Goal: Information Seeking & Learning: Find specific fact

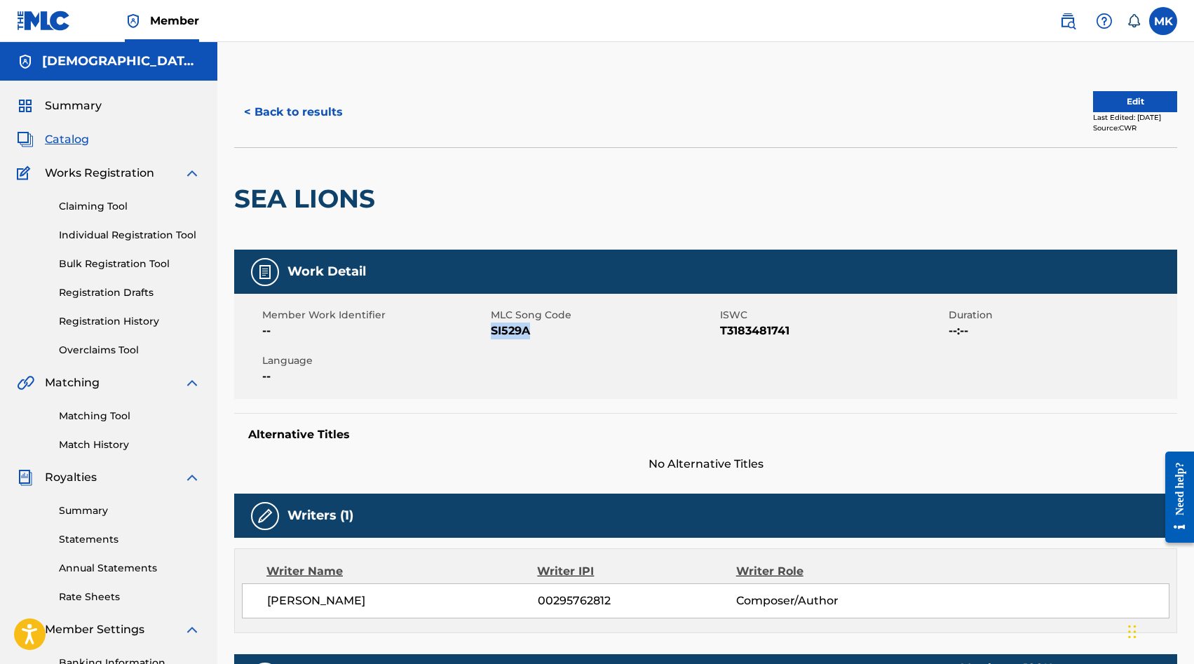
click at [284, 107] on button "< Back to results" at bounding box center [293, 112] width 119 height 35
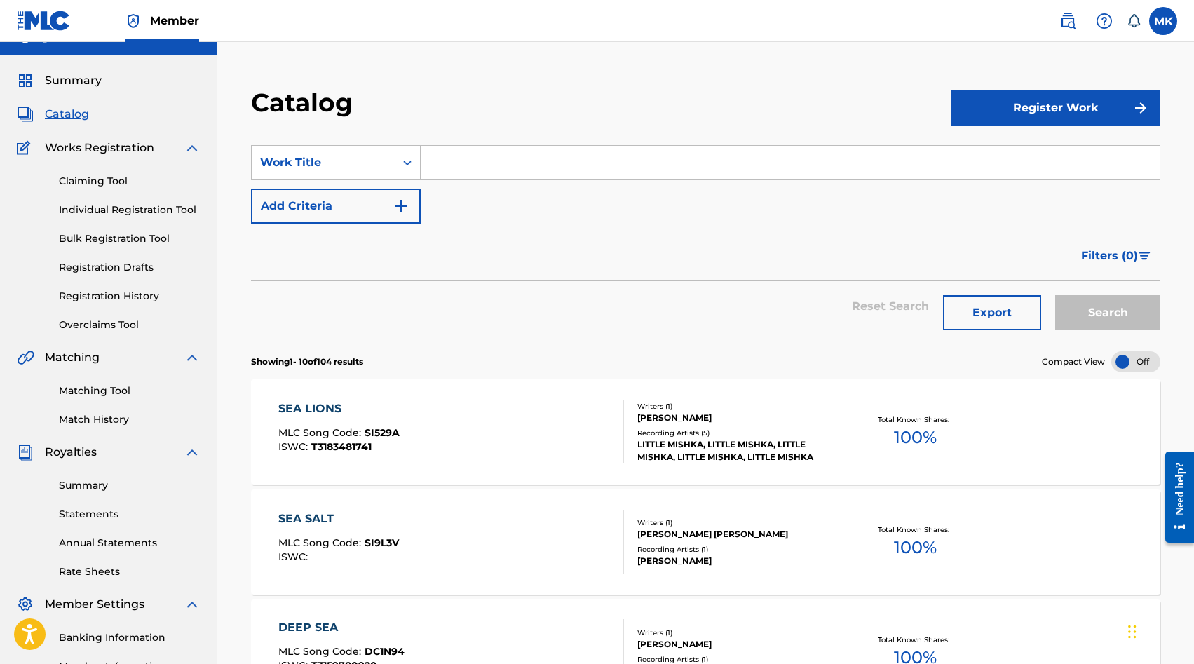
click at [442, 164] on input "Search Form" at bounding box center [790, 163] width 739 height 34
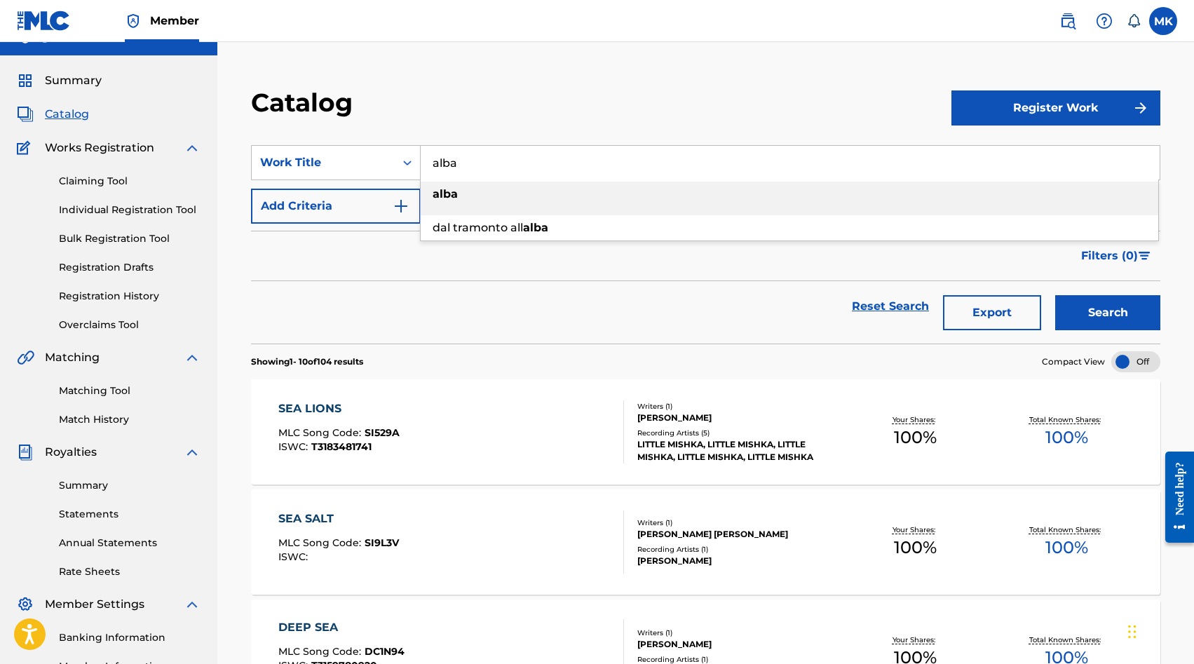
type input "alba"
click at [524, 196] on div "alba" at bounding box center [790, 194] width 738 height 25
click at [1110, 318] on button "Search" at bounding box center [1107, 312] width 105 height 35
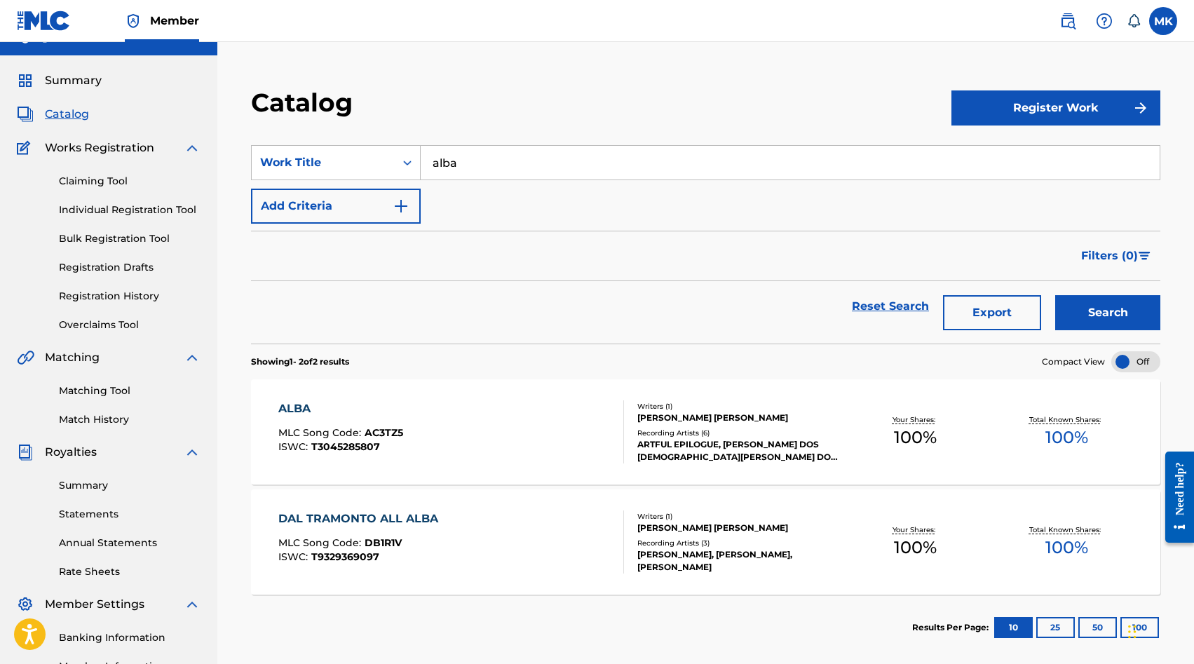
click at [411, 424] on div "ALBA MLC Song Code : AC3TZ5 ISWC : T3045285807" at bounding box center [451, 431] width 346 height 63
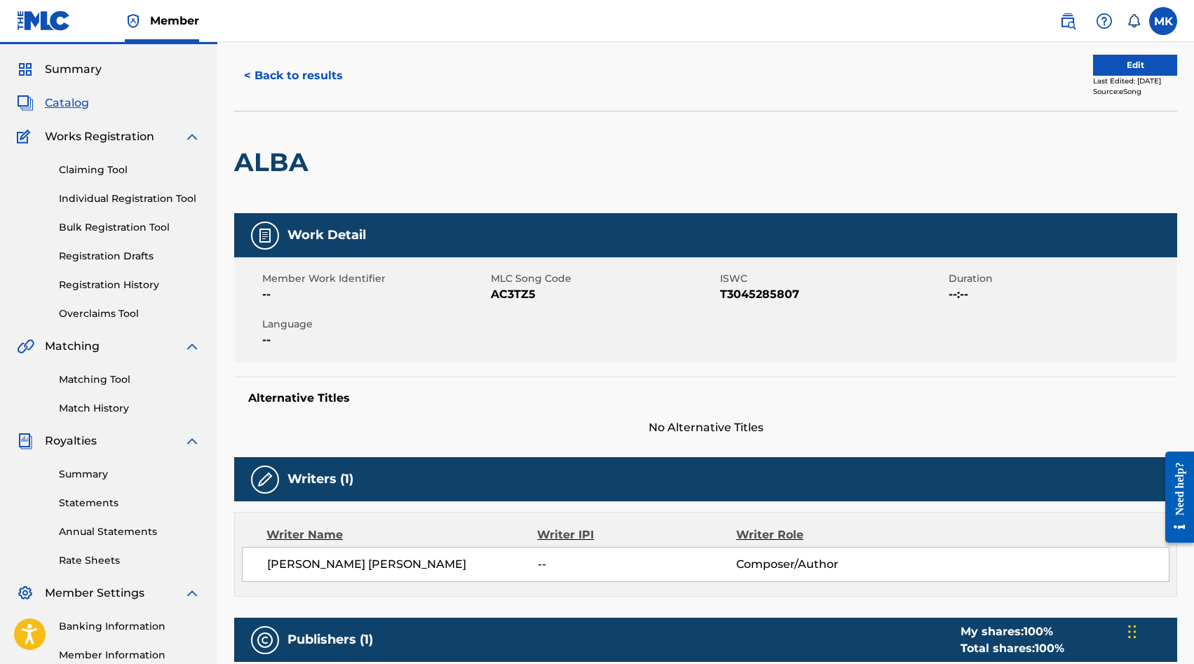
scroll to position [588, 0]
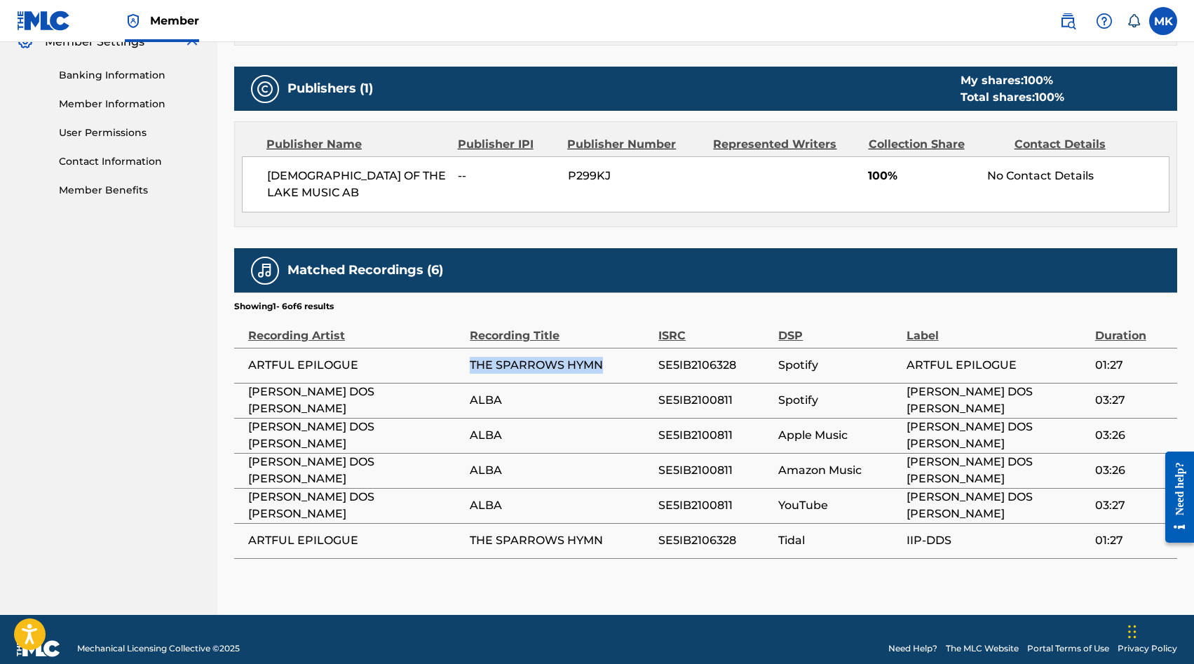
drag, startPoint x: 616, startPoint y: 351, endPoint x: 471, endPoint y: 344, distance: 145.3
click at [471, 357] on span "THE SPARROWS HYMN" at bounding box center [561, 365] width 182 height 17
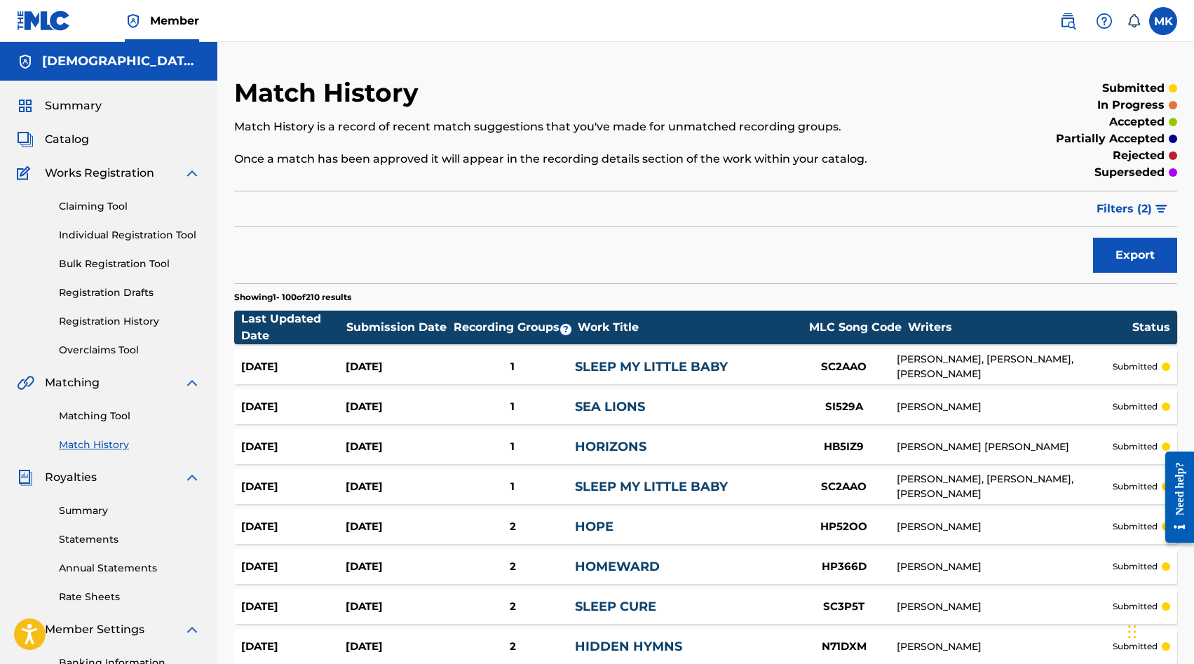
click at [67, 143] on span "Catalog" at bounding box center [67, 139] width 44 height 17
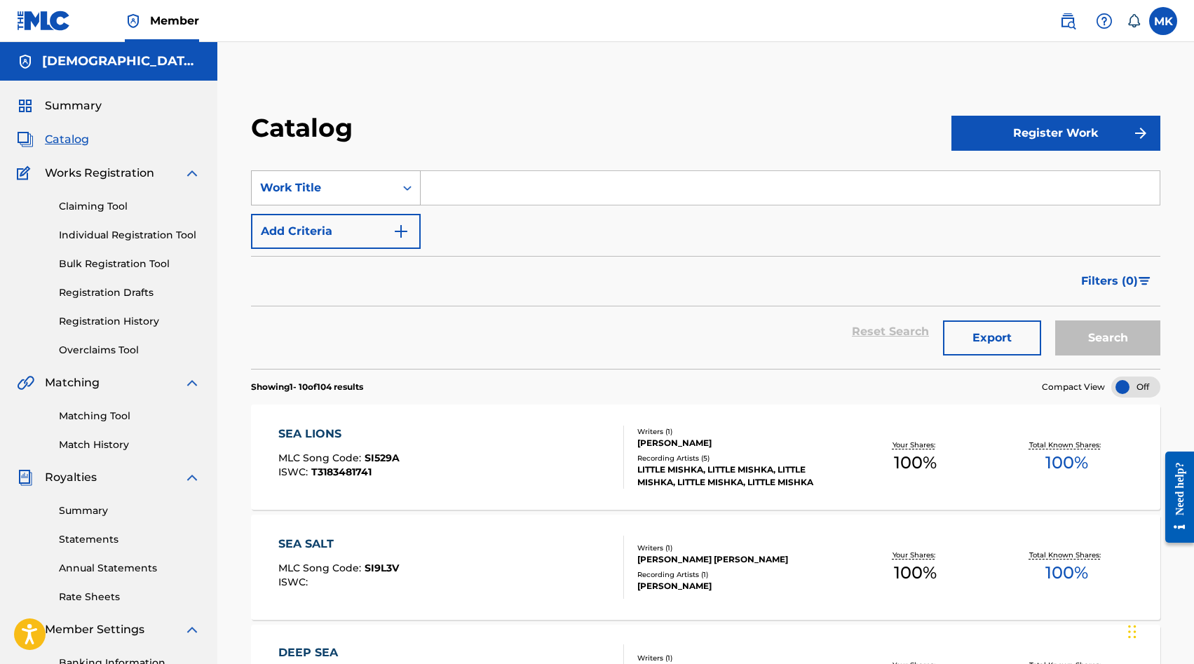
click at [407, 177] on div "Search Form" at bounding box center [407, 187] width 25 height 25
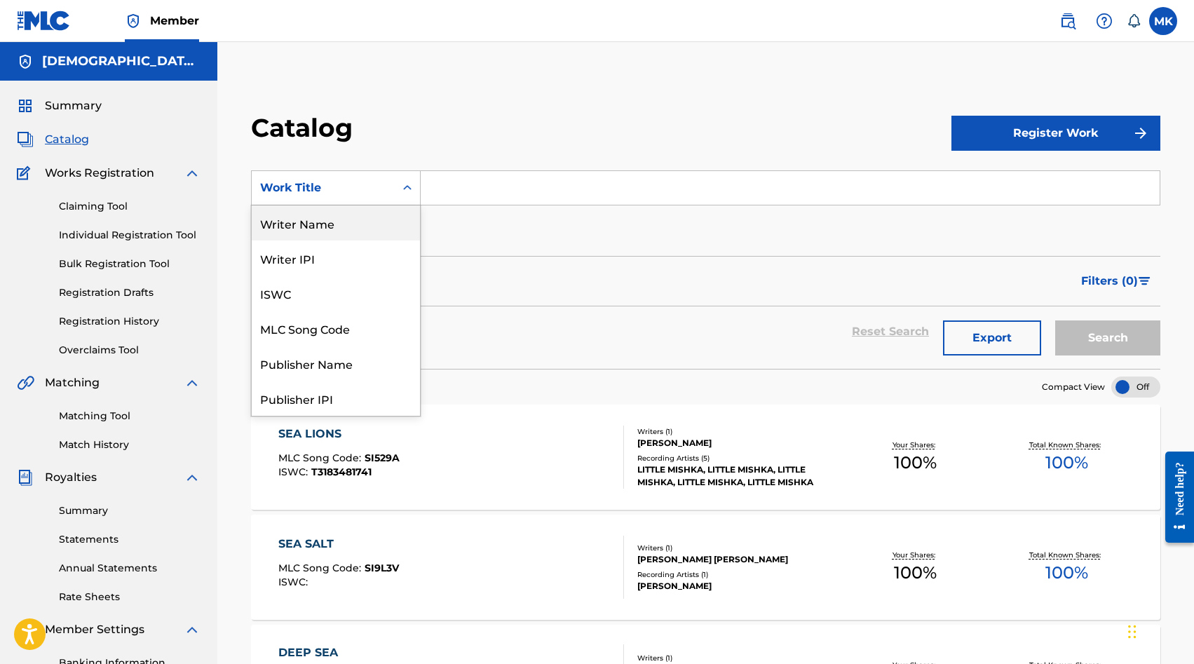
click at [342, 224] on div "Writer Name" at bounding box center [336, 222] width 168 height 35
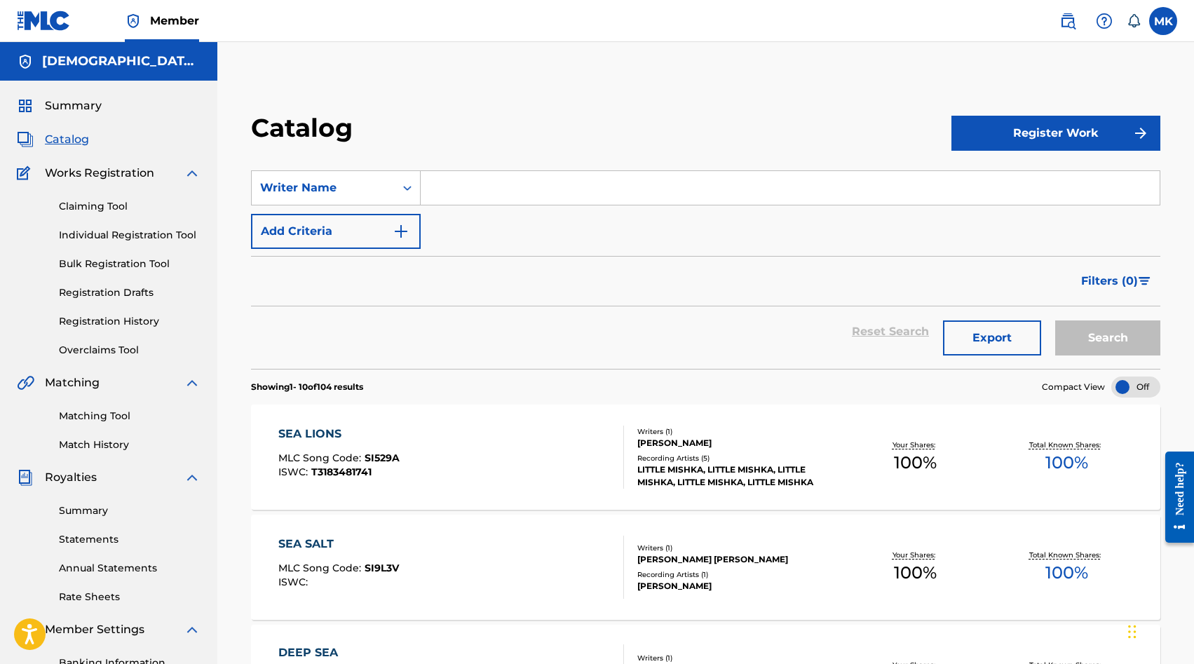
click at [479, 196] on input "Search Form" at bounding box center [790, 188] width 739 height 34
type input "[PERSON_NAME]"
click at [1055, 321] on button "Search" at bounding box center [1107, 338] width 105 height 35
